Goal: Task Accomplishment & Management: Manage account settings

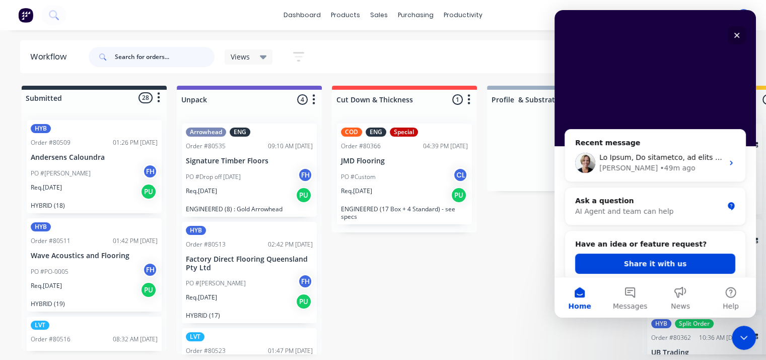
click at [154, 59] on input "text" at bounding box center [165, 57] width 100 height 20
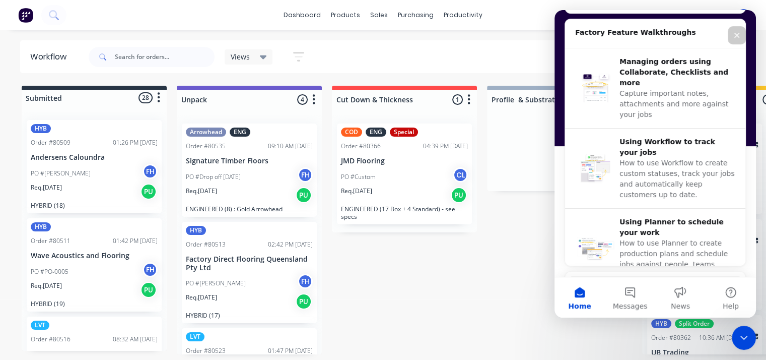
click at [734, 344] on div "Close Intercom Messenger" at bounding box center [743, 336] width 24 height 24
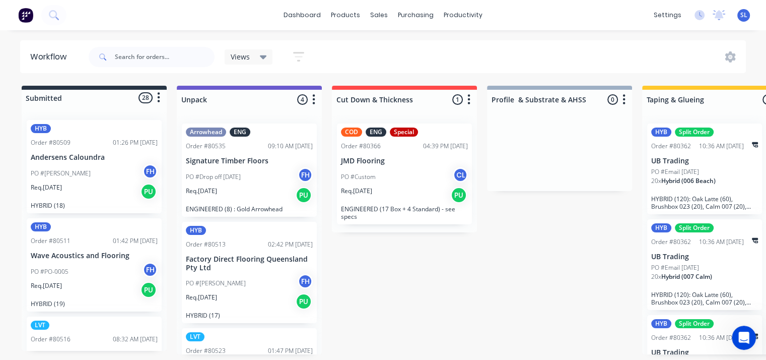
click at [401, 186] on div "Req. [DATE] PU" at bounding box center [404, 194] width 127 height 17
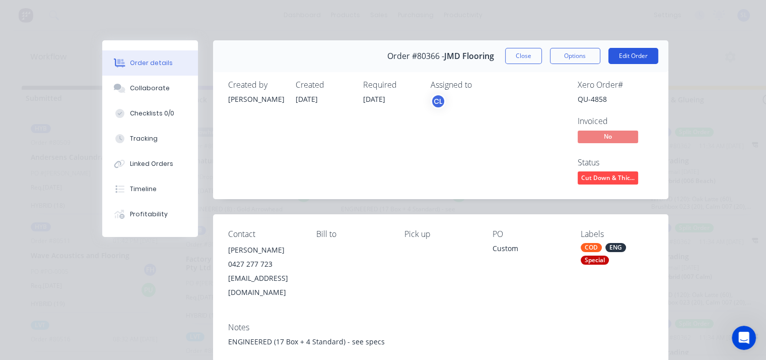
click at [617, 57] on button "Edit Order" at bounding box center [634, 56] width 50 height 16
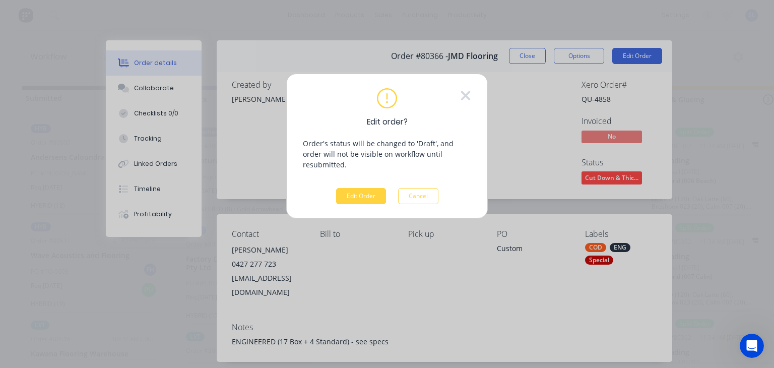
click at [488, 162] on div "Edit order? Order's status will be changed to 'Draft', and order will not be vi…" at bounding box center [387, 184] width 774 height 368
click at [462, 97] on icon at bounding box center [465, 95] width 9 height 9
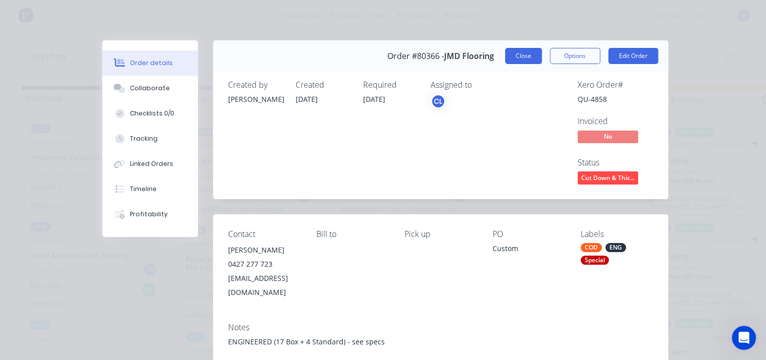
click at [535, 55] on button "Close" at bounding box center [523, 56] width 37 height 16
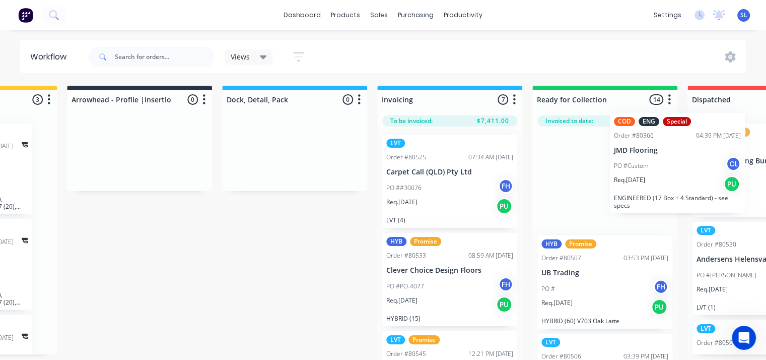
scroll to position [0, 743]
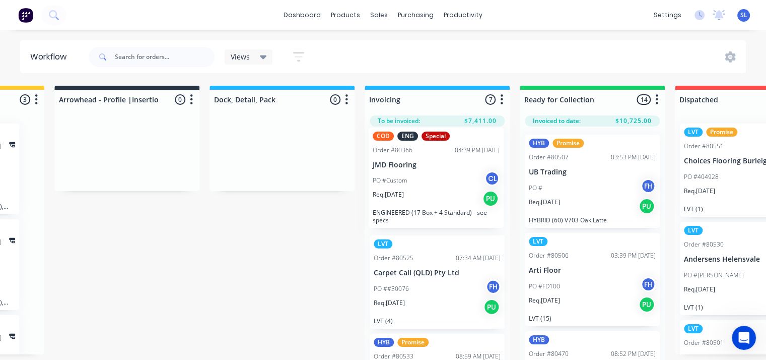
drag, startPoint x: 405, startPoint y: 203, endPoint x: 441, endPoint y: 205, distance: 36.3
click at [441, 205] on div "Submitted 28 Status colour #273444 hex #273444 Save Cancel Summaries Total orde…" at bounding box center [162, 226] width 1827 height 280
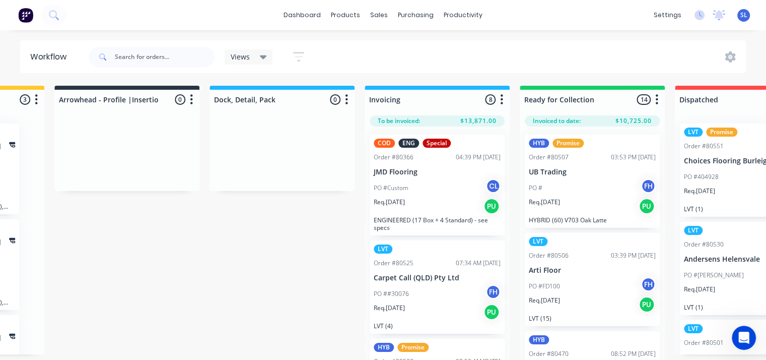
click at [441, 205] on div "Req. [DATE] PU" at bounding box center [437, 206] width 127 height 17
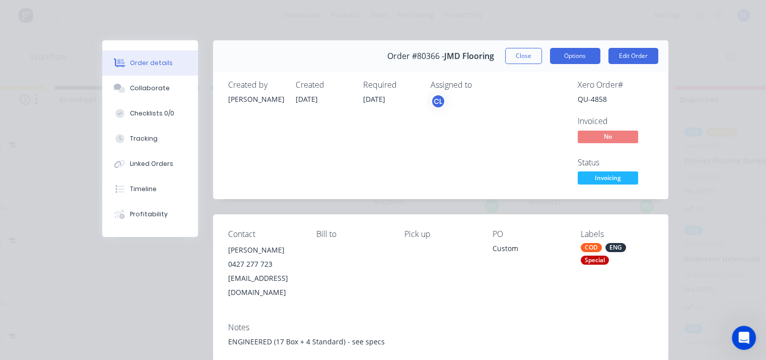
click at [574, 61] on button "Options" at bounding box center [575, 56] width 50 height 16
click at [493, 176] on div "Assigned to CL" at bounding box center [481, 133] width 101 height 106
click at [636, 55] on button "Edit Order" at bounding box center [634, 56] width 50 height 16
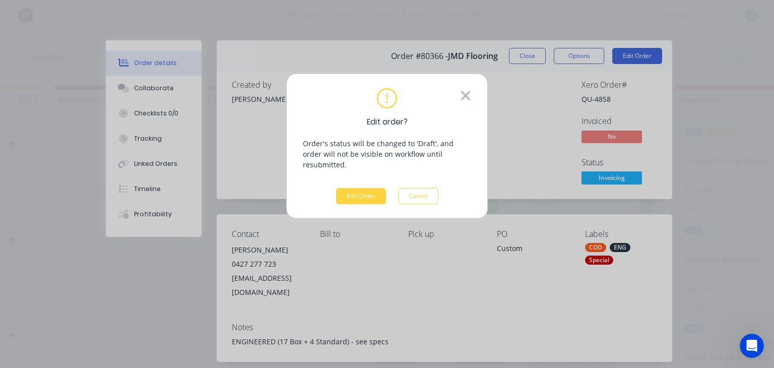
click at [468, 95] on icon at bounding box center [465, 95] width 9 height 9
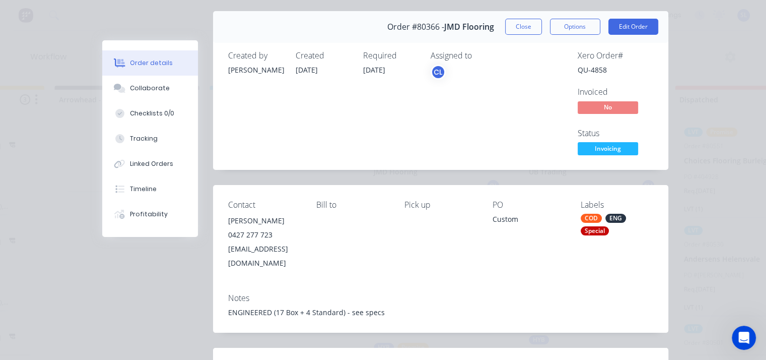
scroll to position [28, 0]
click at [645, 23] on button "Edit Order" at bounding box center [634, 28] width 50 height 16
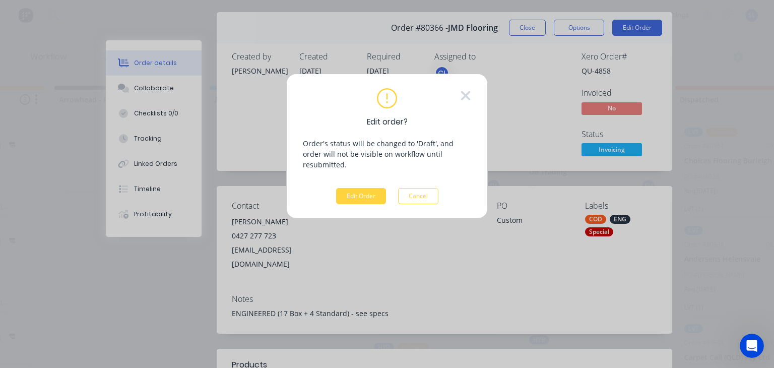
click at [519, 119] on div "Edit order? Order's status will be changed to 'Draft', and order will not be vi…" at bounding box center [387, 184] width 774 height 368
click at [534, 116] on div "Edit order? Order's status will be changed to 'Draft', and order will not be vi…" at bounding box center [387, 184] width 774 height 368
click at [423, 188] on button "Cancel" at bounding box center [418, 196] width 40 height 16
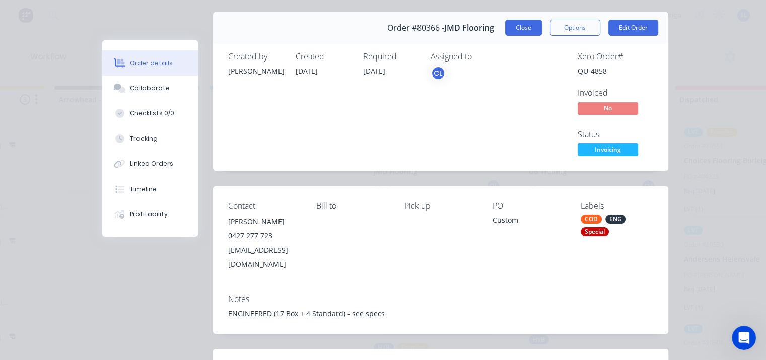
click at [519, 32] on button "Close" at bounding box center [523, 28] width 37 height 16
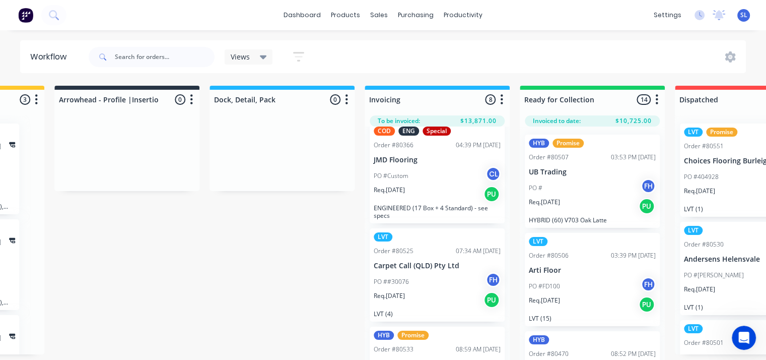
scroll to position [12, 0]
click at [431, 192] on div "Req. [DATE] PU" at bounding box center [437, 193] width 127 height 17
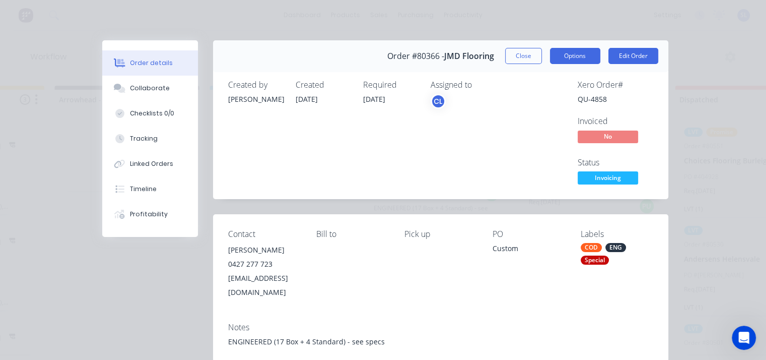
click at [576, 58] on button "Options" at bounding box center [575, 56] width 50 height 16
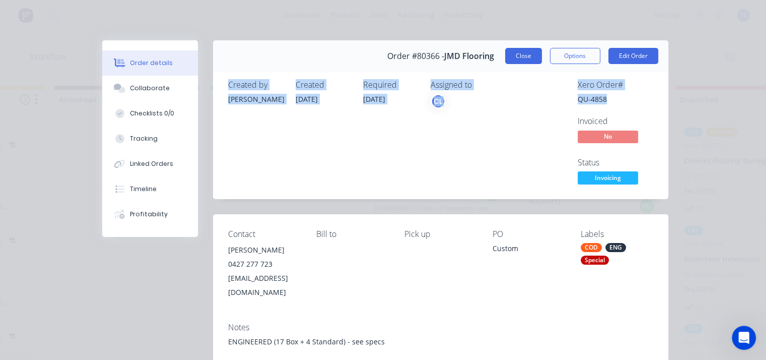
drag, startPoint x: 650, startPoint y: 105, endPoint x: 528, endPoint y: 54, distance: 132.3
click at [528, 54] on button "Close" at bounding box center [523, 56] width 37 height 16
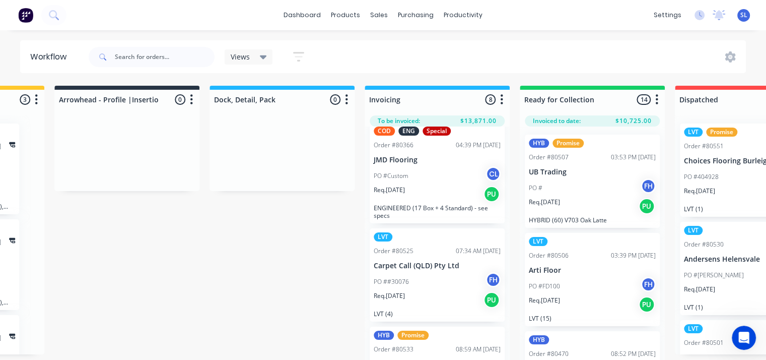
click at [418, 281] on div "PO ##30076 FH" at bounding box center [437, 281] width 127 height 19
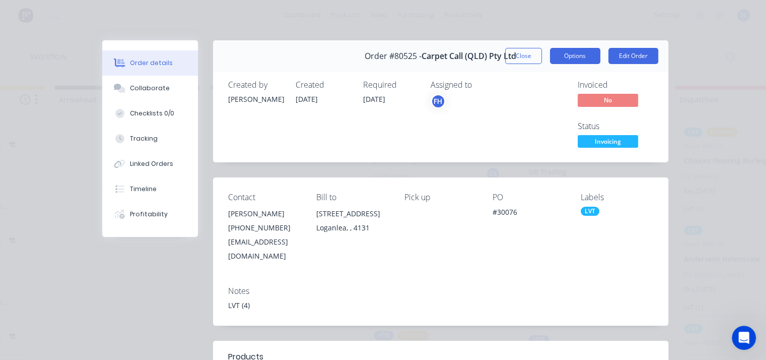
click at [570, 54] on button "Options" at bounding box center [575, 56] width 50 height 16
click at [560, 22] on div "Order details Collaborate Checklists 0/0 Tracking Linked Orders Timeline Profit…" at bounding box center [383, 180] width 766 height 360
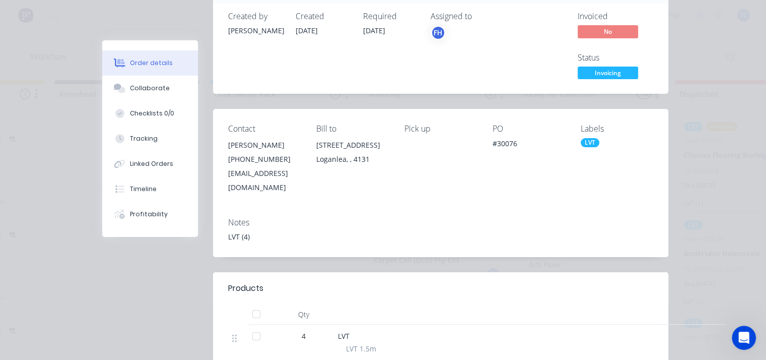
scroll to position [0, 0]
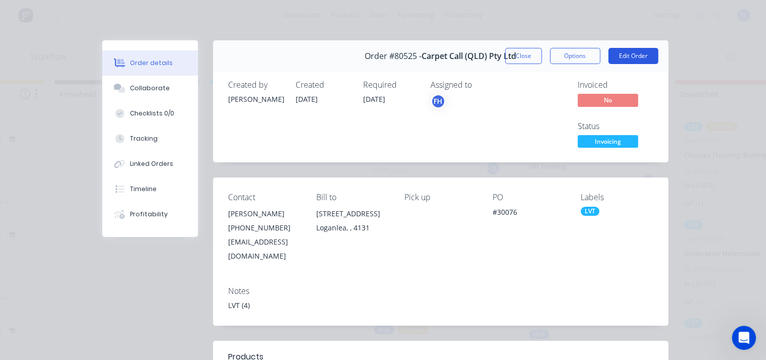
click at [633, 55] on button "Edit Order" at bounding box center [634, 56] width 50 height 16
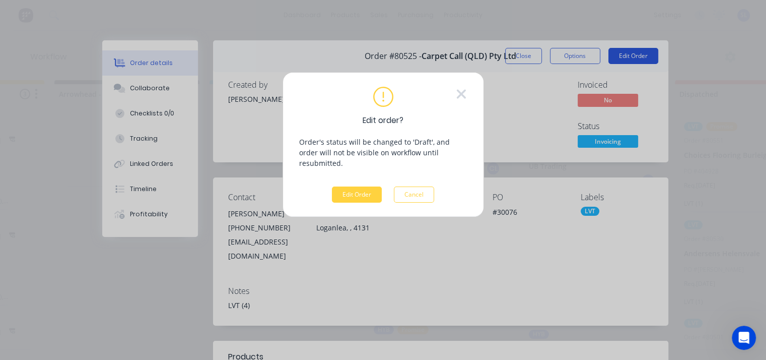
scroll to position [5, 743]
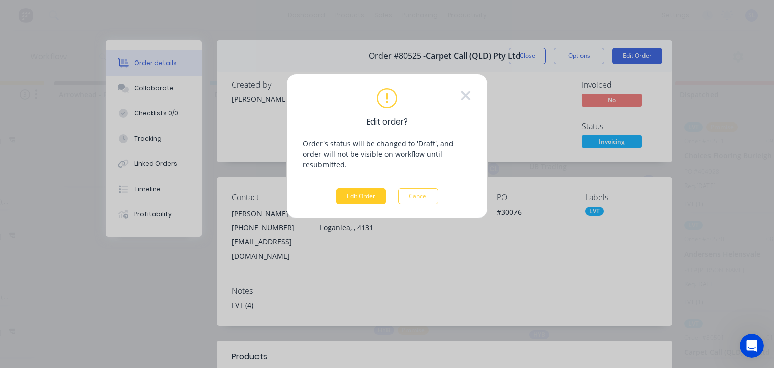
click at [373, 188] on button "Edit Order" at bounding box center [361, 196] width 50 height 16
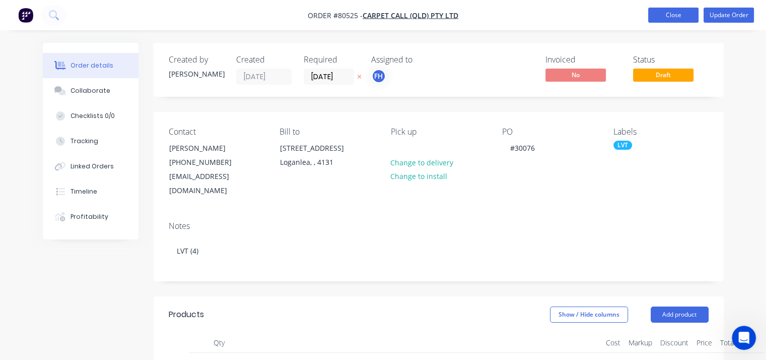
click at [677, 15] on button "Close" at bounding box center [673, 15] width 50 height 15
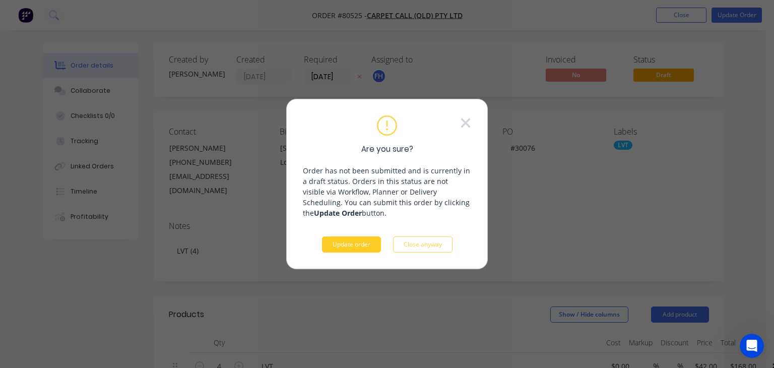
click at [369, 243] on button "Update order" at bounding box center [351, 244] width 59 height 16
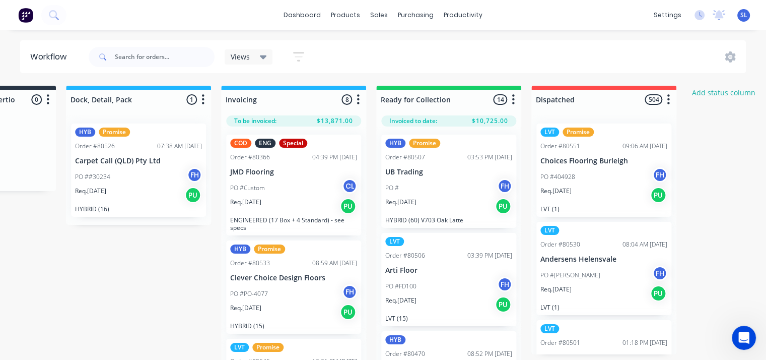
scroll to position [0, 935]
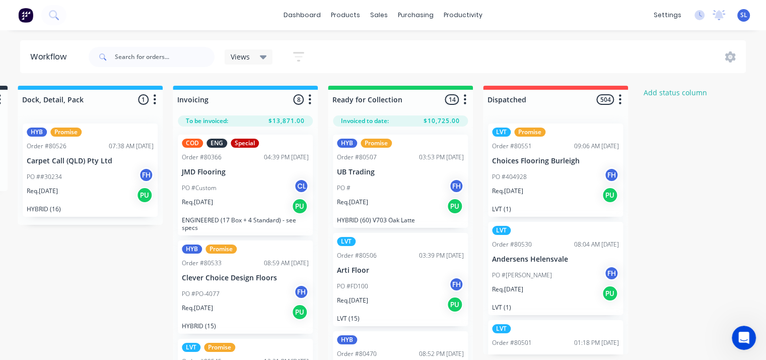
click at [262, 191] on div "PO #Custom CL" at bounding box center [245, 187] width 127 height 19
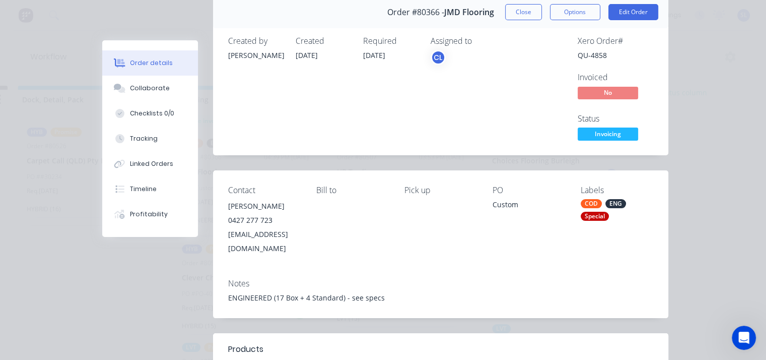
scroll to position [0, 0]
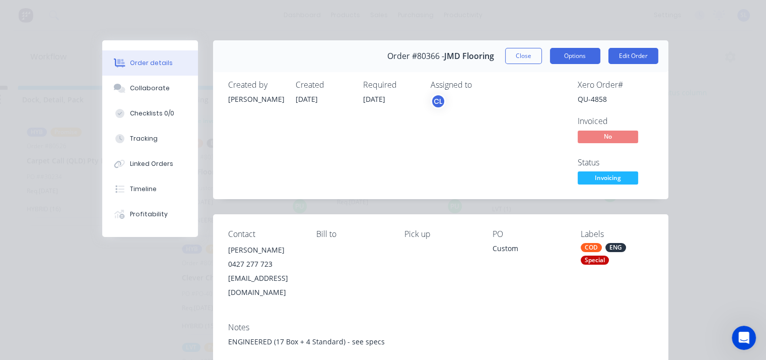
click at [591, 56] on button "Options" at bounding box center [575, 56] width 50 height 16
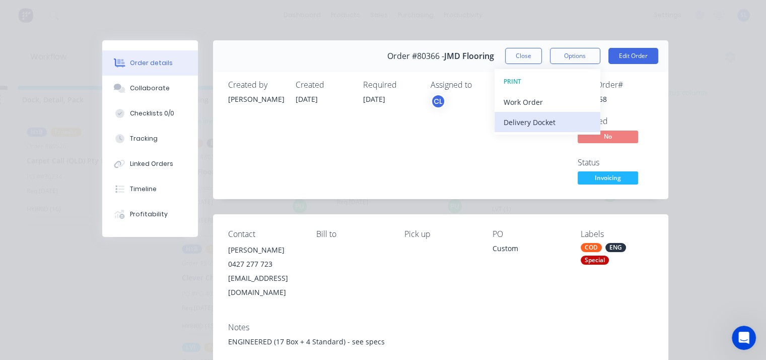
click at [532, 112] on button "Delivery Docket" at bounding box center [548, 122] width 106 height 20
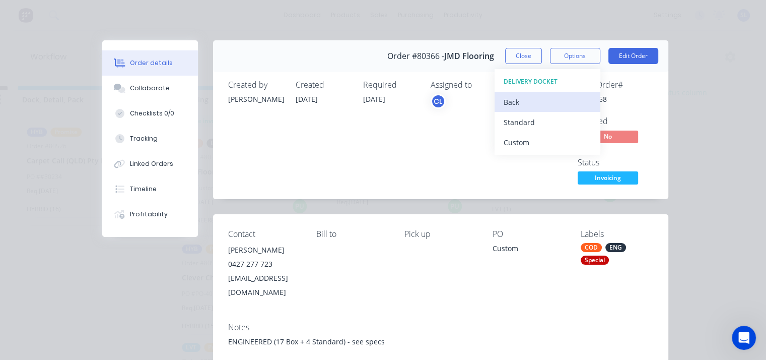
click at [495, 108] on button "Back" at bounding box center [548, 102] width 106 height 20
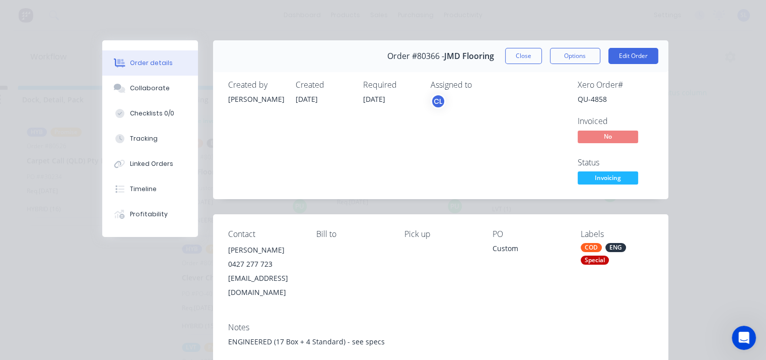
click at [454, 169] on div "Assigned to CL" at bounding box center [481, 133] width 101 height 106
click at [584, 98] on div "QU-4858" at bounding box center [616, 99] width 76 height 11
